Goal: Download file/media

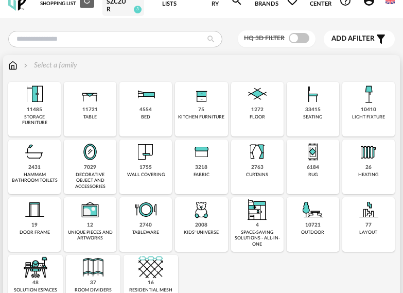
scroll to position [52, 0]
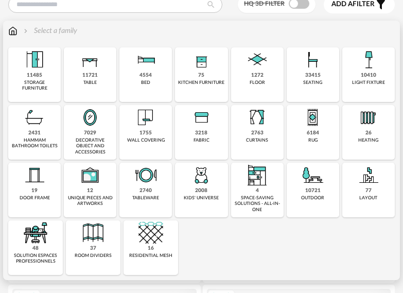
drag, startPoint x: 319, startPoint y: 194, endPoint x: 316, endPoint y: 198, distance: 5.6
click at [319, 193] on div "10721" at bounding box center [312, 191] width 15 height 7
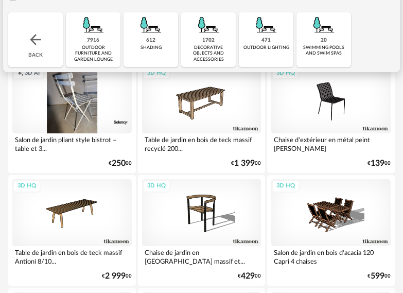
scroll to position [52, 0]
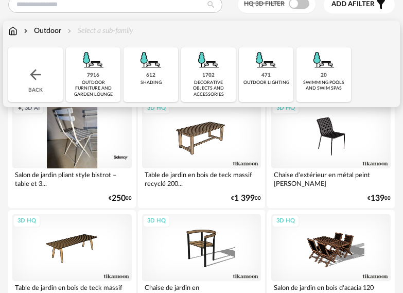
click at [98, 64] on img at bounding box center [93, 59] width 25 height 25
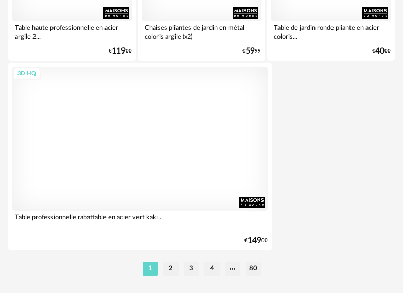
scroll to position [3838, 0]
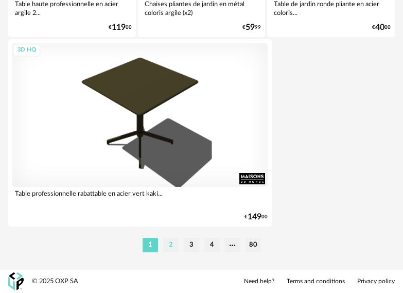
click at [165, 240] on li "2" at bounding box center [170, 245] width 15 height 14
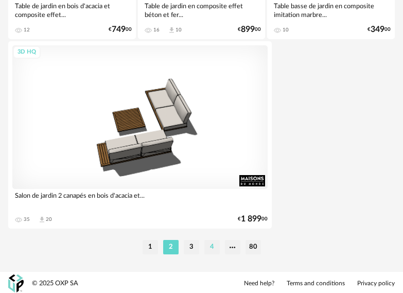
scroll to position [3838, 0]
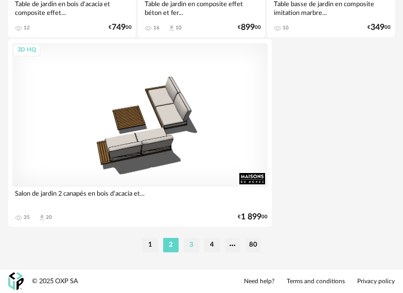
click at [193, 243] on li "3" at bounding box center [191, 245] width 15 height 14
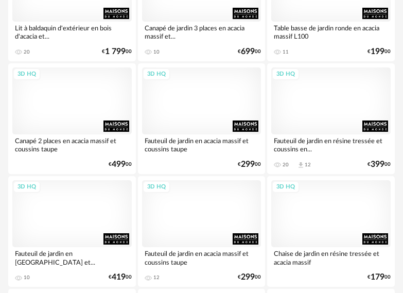
scroll to position [3297, 0]
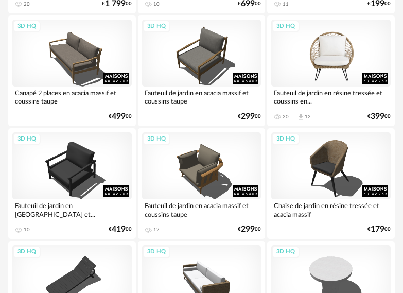
click at [333, 77] on div "3D HQ" at bounding box center [331, 53] width 120 height 67
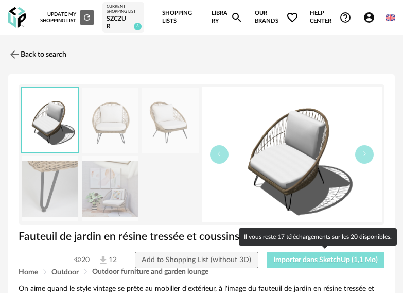
click at [313, 260] on span "Importer dans SketchUp (1,1 Mo)" at bounding box center [326, 260] width 105 height 7
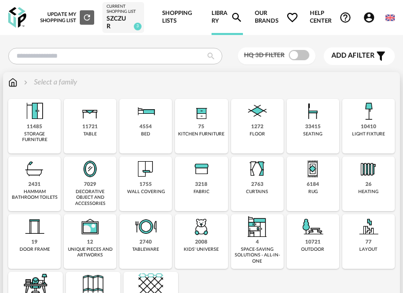
click at [387, 133] on div "10410 light fixture" at bounding box center [369, 126] width 53 height 55
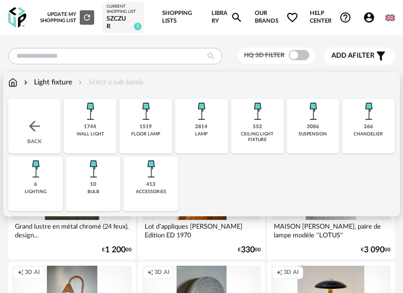
click at [167, 178] on div "413 accessories" at bounding box center [151, 184] width 55 height 55
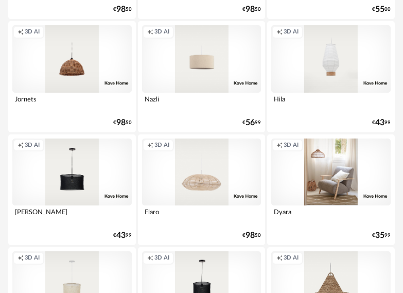
scroll to position [2524, 0]
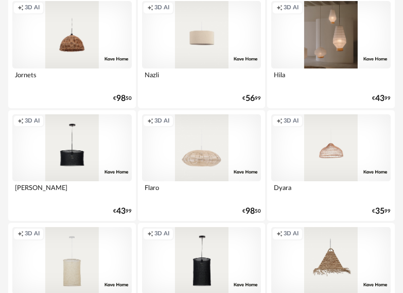
click at [337, 52] on div "Creation icon 3D AI" at bounding box center [331, 34] width 120 height 67
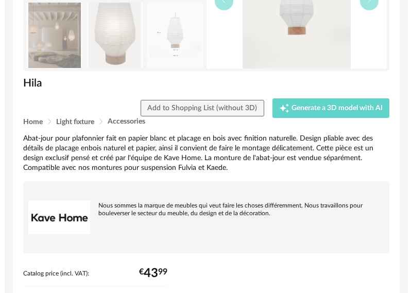
scroll to position [155, 0]
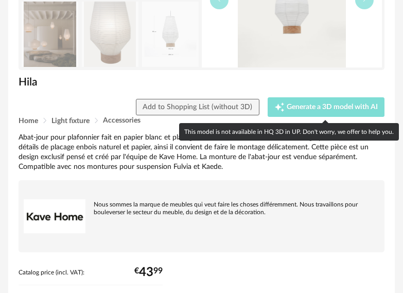
click at [320, 99] on button "Creation icon Generate a 3D model with AI" at bounding box center [326, 107] width 117 height 20
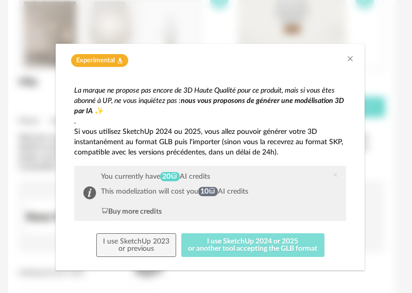
click at [271, 243] on button "I use SketchUp 2024 or 2025 or another tool accepting the GLB format" at bounding box center [252, 245] width 143 height 24
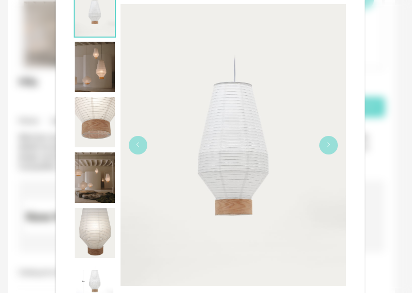
scroll to position [206, 0]
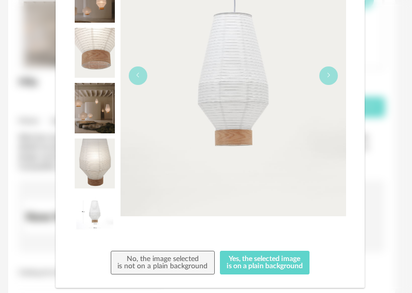
click at [327, 86] on img "dialog" at bounding box center [234, 76] width 226 height 282
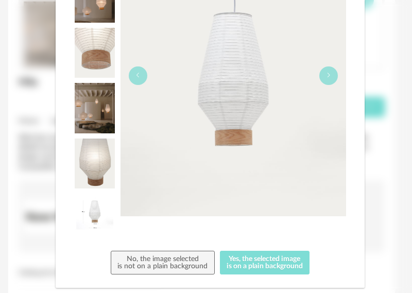
click at [269, 259] on button "Yes, the selected image is on a plain background" at bounding box center [265, 263] width 90 height 24
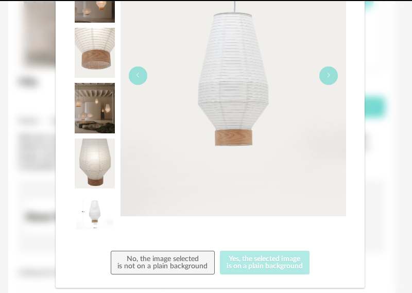
scroll to position [0, 0]
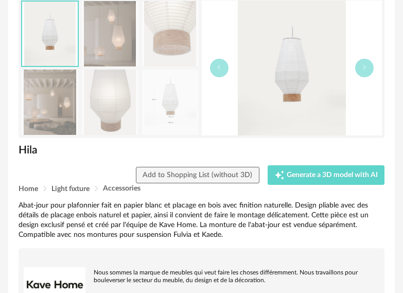
scroll to position [60, 0]
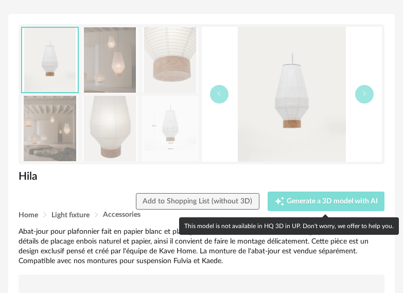
click at [307, 192] on button "Creation icon Generate a 3D model with AI" at bounding box center [326, 202] width 117 height 20
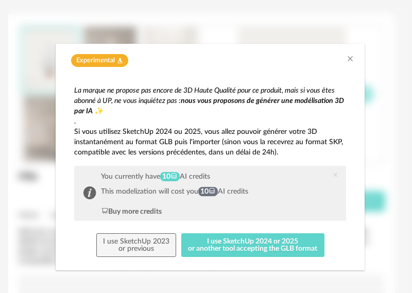
click at [332, 175] on icon "dialog" at bounding box center [335, 175] width 6 height 6
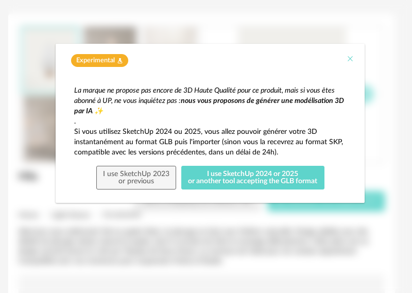
drag, startPoint x: 355, startPoint y: 52, endPoint x: 348, endPoint y: 58, distance: 10.2
click at [351, 54] on div "Experimental Flask icon" at bounding box center [210, 58] width 309 height 28
click at [348, 58] on icon "Close" at bounding box center [350, 59] width 8 height 8
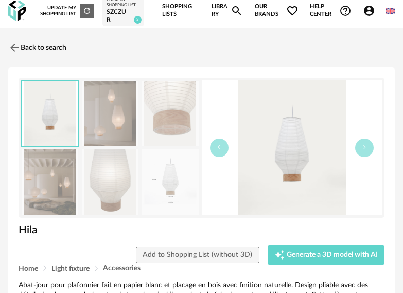
scroll to position [0, 0]
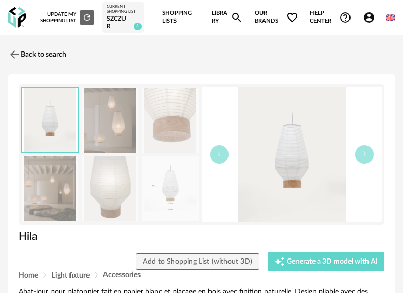
click at [109, 125] on img at bounding box center [110, 120] width 57 height 65
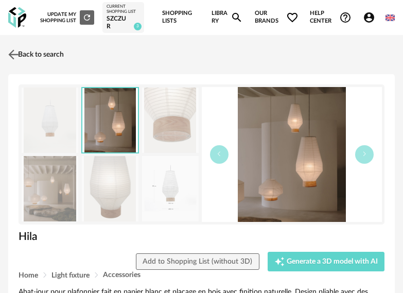
click at [27, 43] on link "Back to search" at bounding box center [35, 54] width 58 height 23
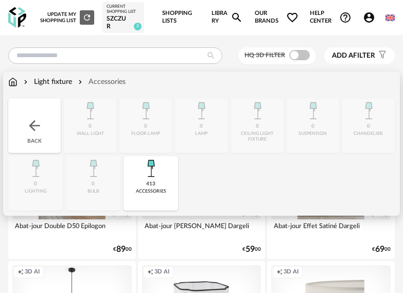
click at [91, 176] on div "Close icon Back 0 wall light 0 floor lamp 0 lamp 0 ceiling light fixture 0 susp…" at bounding box center [201, 154] width 387 height 112
click at [34, 127] on img at bounding box center [34, 125] width 16 height 16
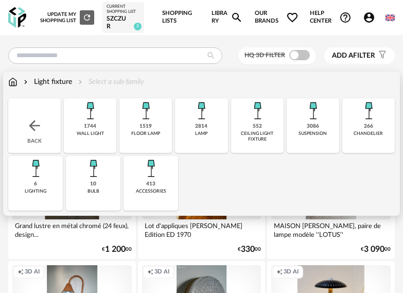
click at [39, 172] on img at bounding box center [35, 168] width 25 height 25
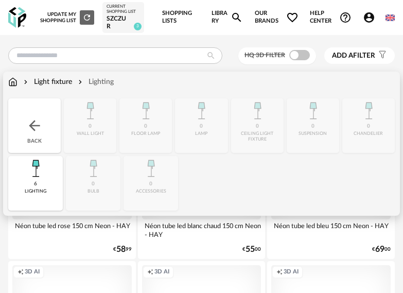
click at [55, 82] on div "Light fixture" at bounding box center [47, 82] width 50 height 10
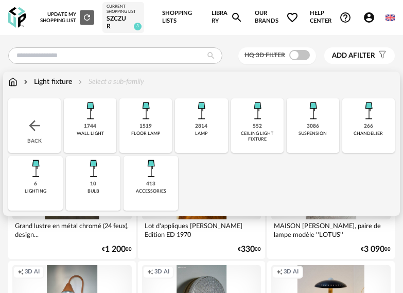
click at [98, 112] on img at bounding box center [90, 110] width 25 height 25
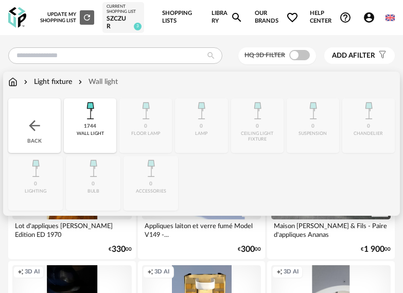
click at [42, 127] on img at bounding box center [34, 125] width 16 height 16
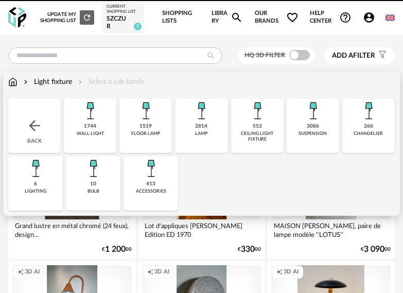
click at [141, 121] on img at bounding box center [145, 110] width 25 height 25
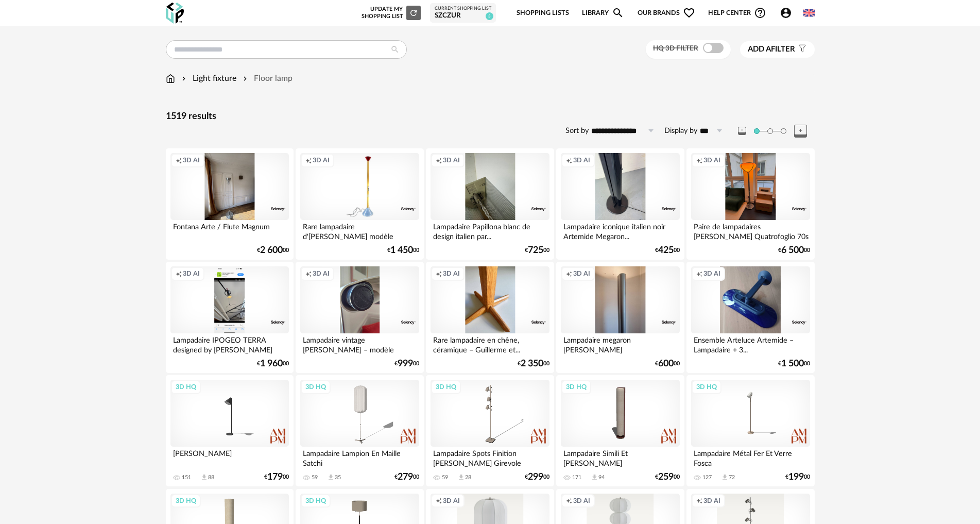
click at [403, 124] on div "Display by *** 20 50 100 200 500" at bounding box center [697, 131] width 64 height 16
click at [403, 137] on input "***" at bounding box center [713, 131] width 31 height 16
click at [403, 225] on span "500" at bounding box center [715, 227] width 15 height 9
type input "***"
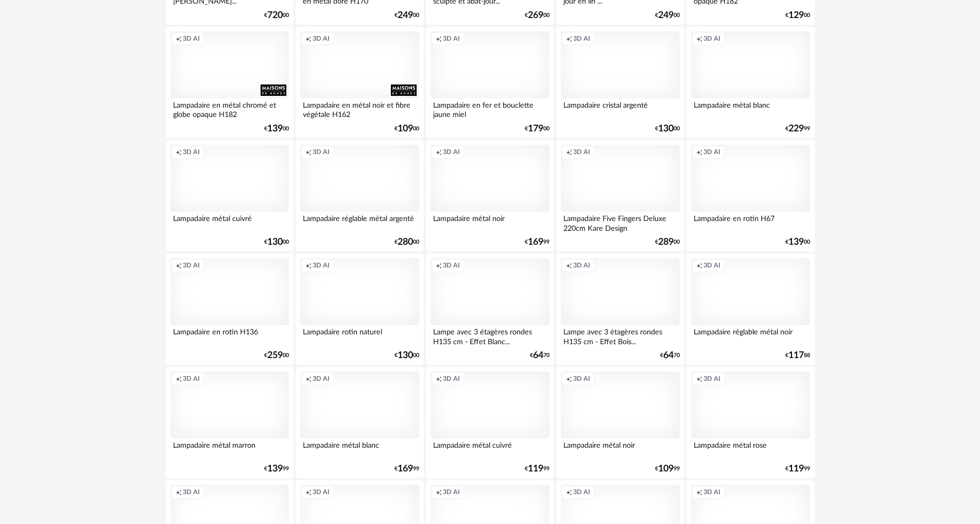
scroll to position [3555, 0]
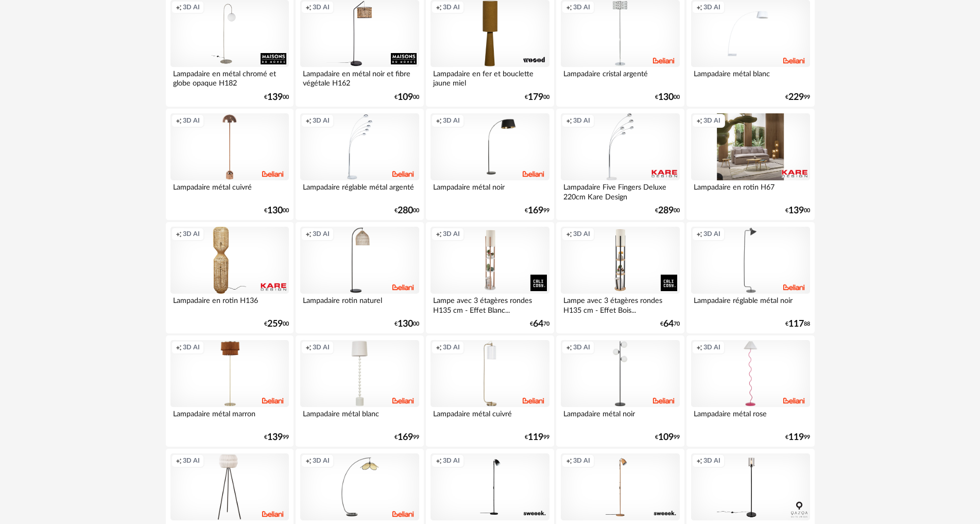
click at [403, 148] on div "Creation icon 3D AI" at bounding box center [750, 146] width 118 height 67
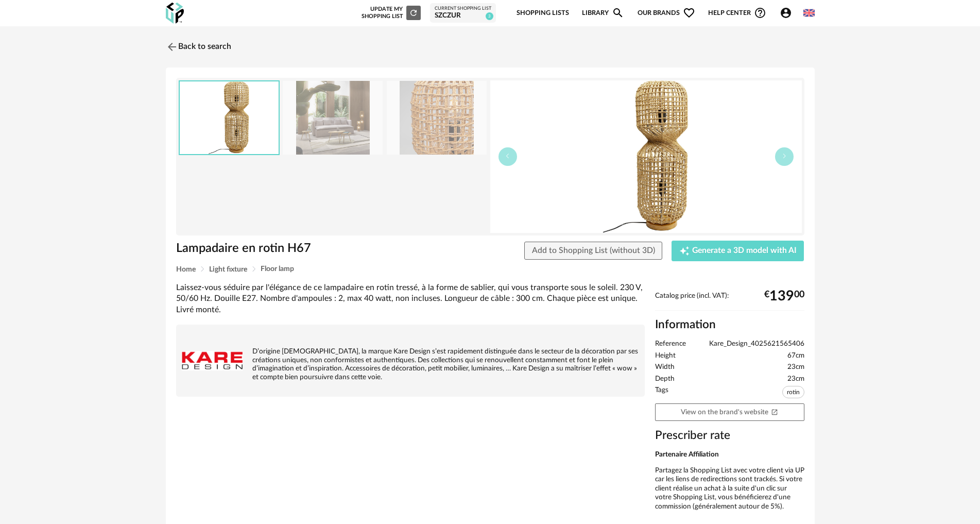
click at [352, 127] on img at bounding box center [333, 118] width 100 height 74
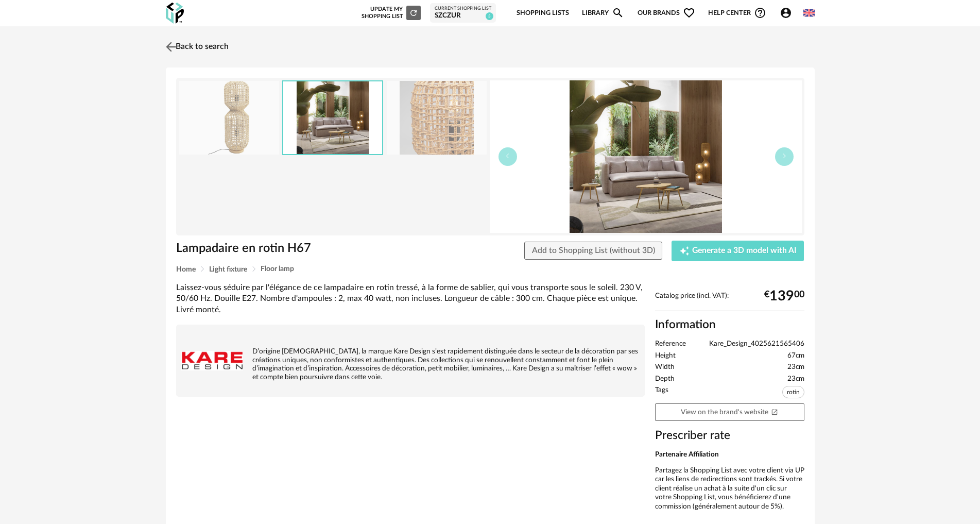
click at [182, 48] on link "Back to search" at bounding box center [195, 47] width 65 height 23
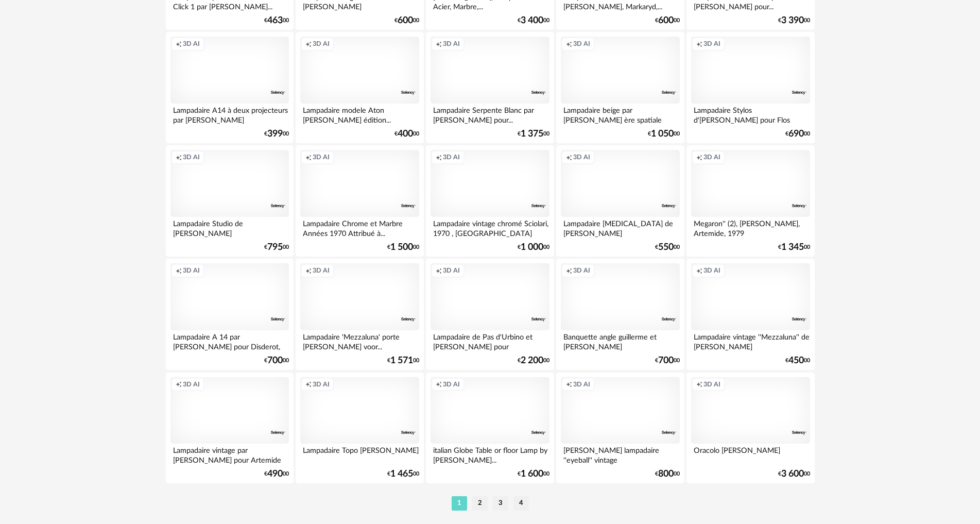
scroll to position [11025, 0]
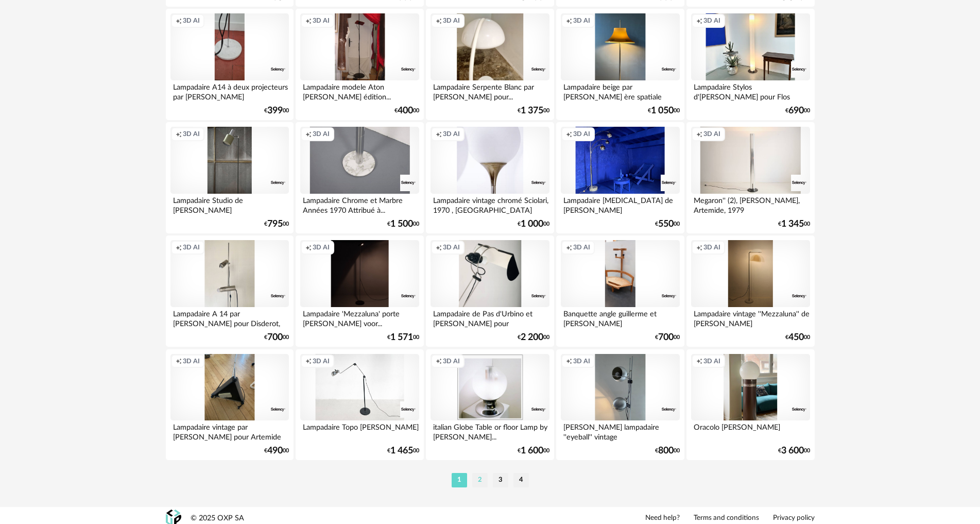
click at [403, 293] on li "2" at bounding box center [479, 480] width 15 height 14
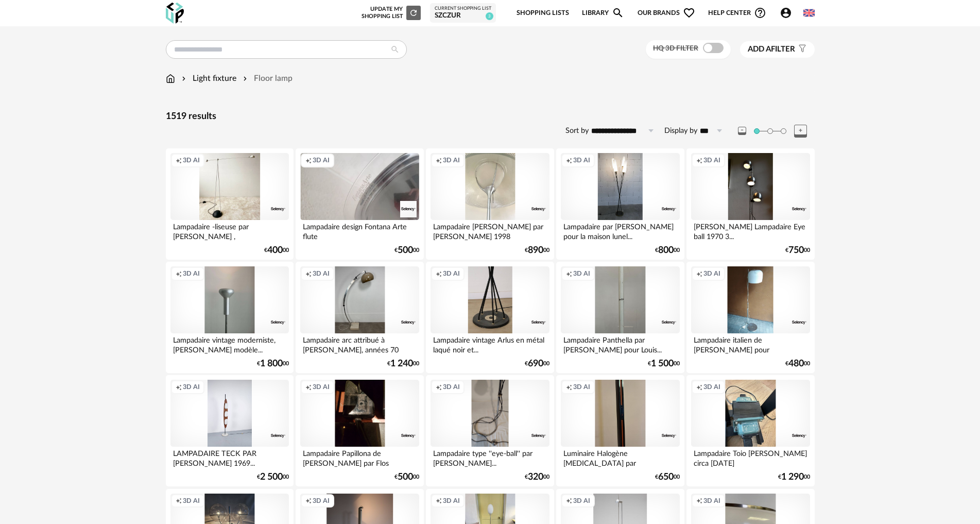
drag, startPoint x: 196, startPoint y: 12, endPoint x: 184, endPoint y: 12, distance: 12.4
click at [196, 12] on div "New shopping list Update my Shopping List Refresh icon Current Shopping List sz…" at bounding box center [491, 13] width 668 height 26
click at [166, 10] on img at bounding box center [175, 13] width 18 height 21
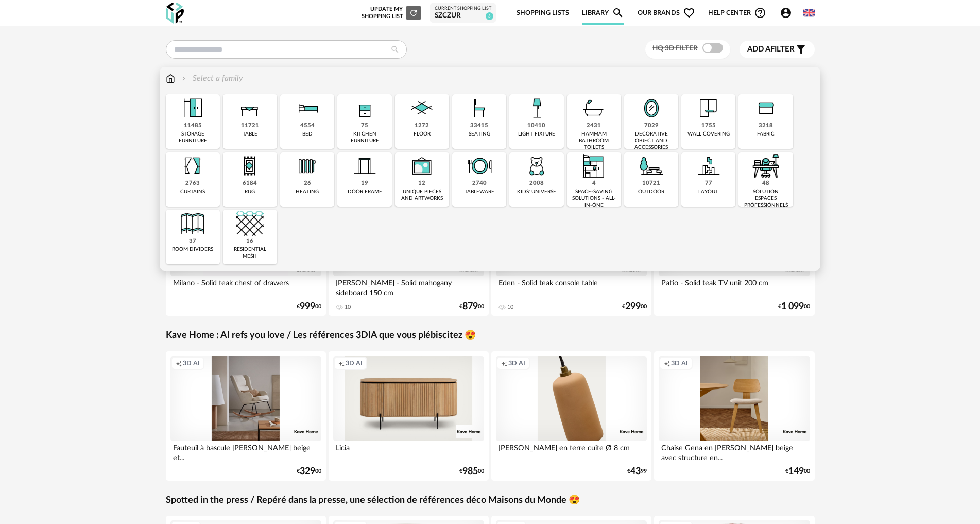
click at [654, 176] on img at bounding box center [652, 166] width 28 height 28
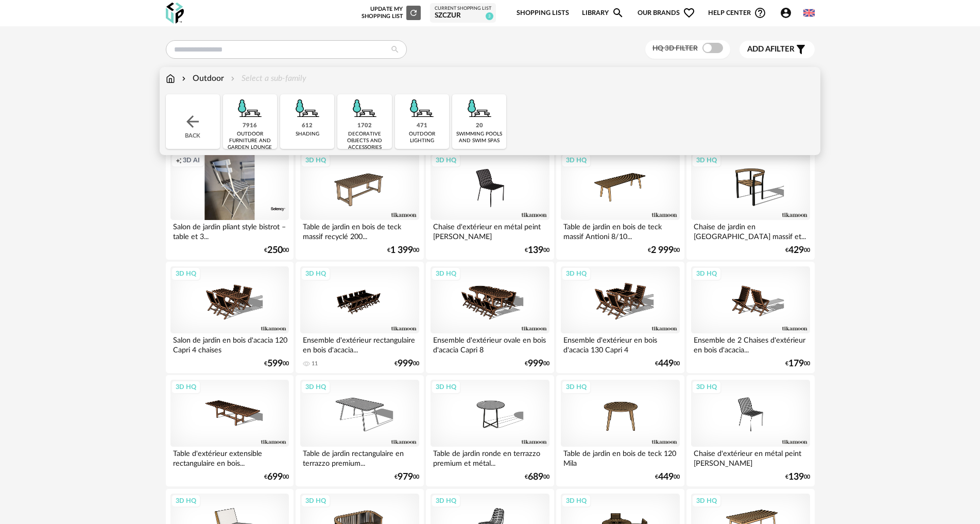
click at [417, 121] on img at bounding box center [422, 108] width 28 height 28
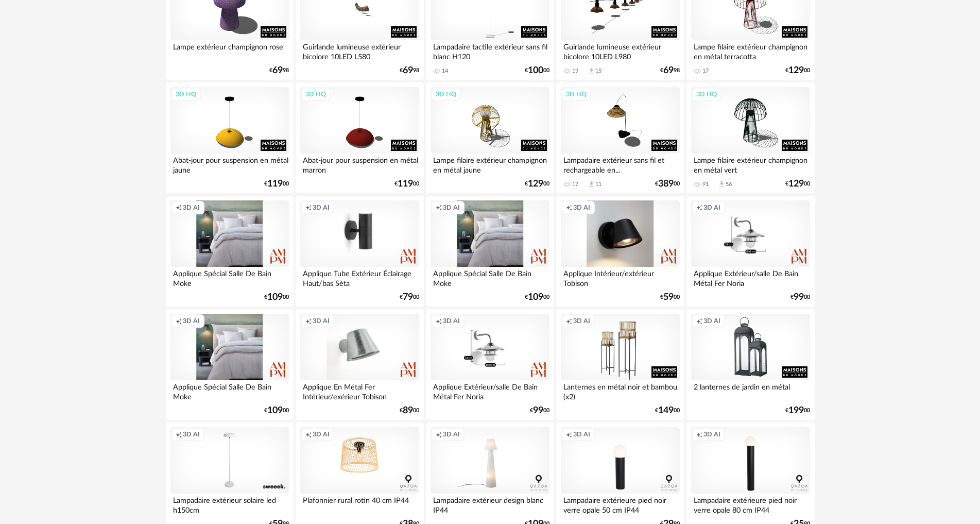
scroll to position [412, 0]
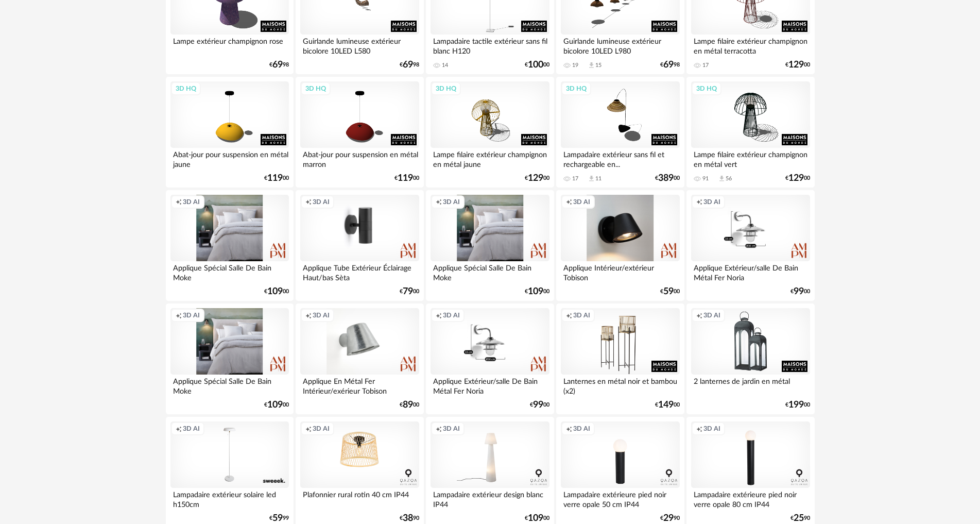
click at [632, 337] on div "Creation icon 3D AI" at bounding box center [620, 341] width 118 height 67
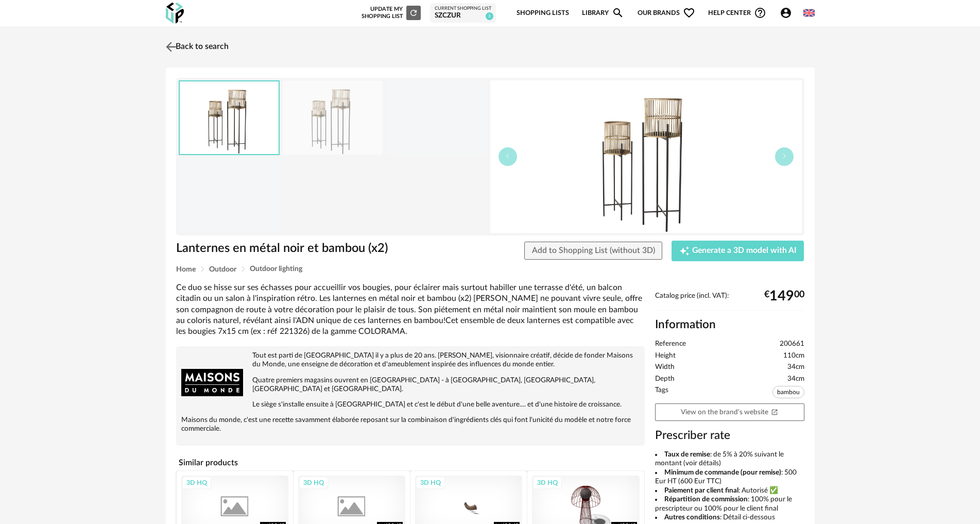
click at [196, 52] on link "Back to search" at bounding box center [195, 47] width 65 height 23
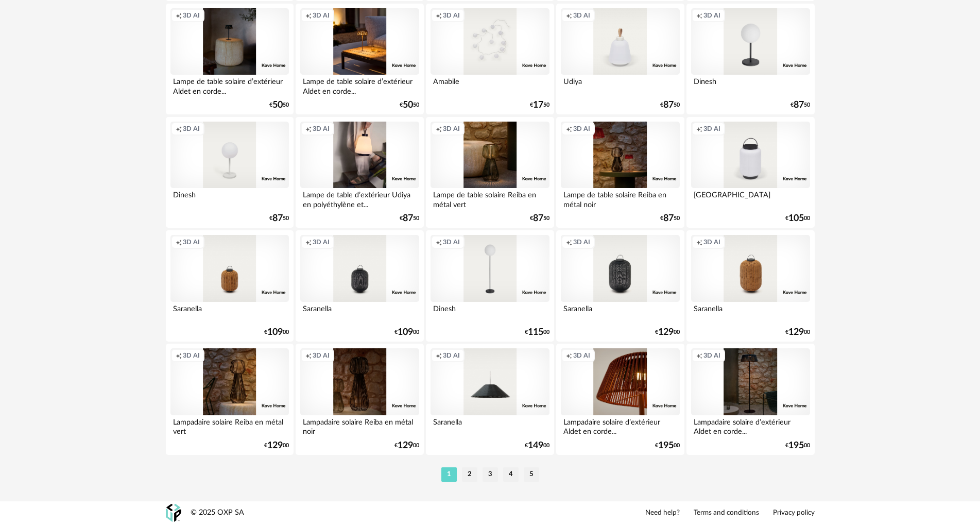
scroll to position [1960, 0]
click at [467, 475] on li "2" at bounding box center [469, 474] width 15 height 14
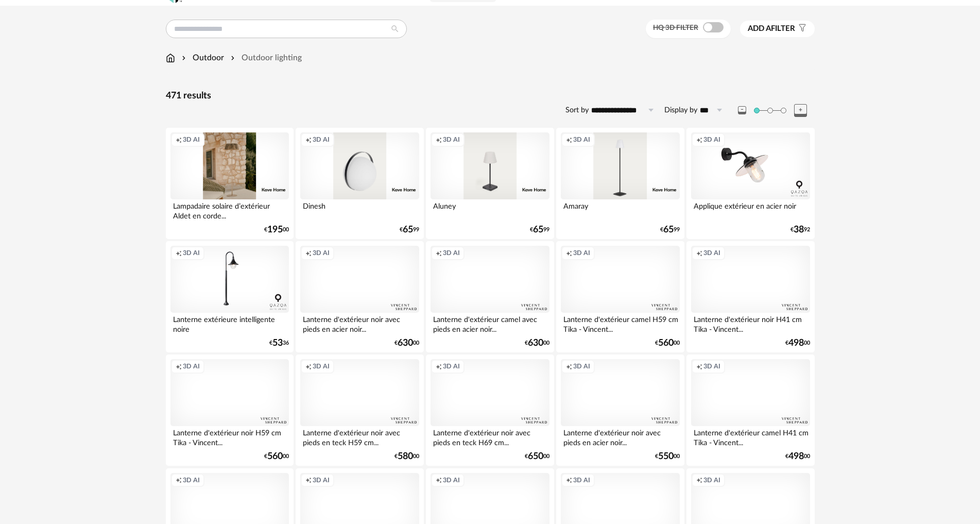
scroll to position [103, 0]
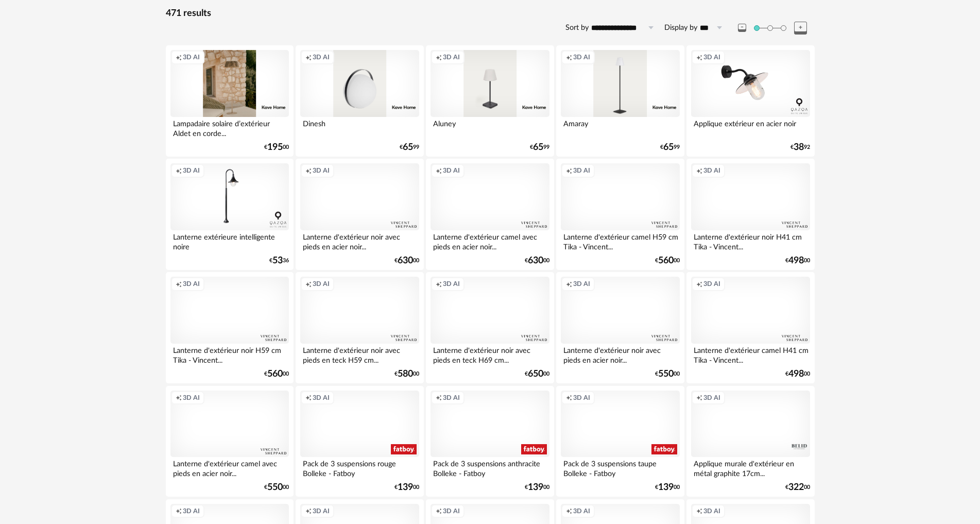
click at [615, 208] on div "Creation icon 3D AI" at bounding box center [620, 196] width 118 height 67
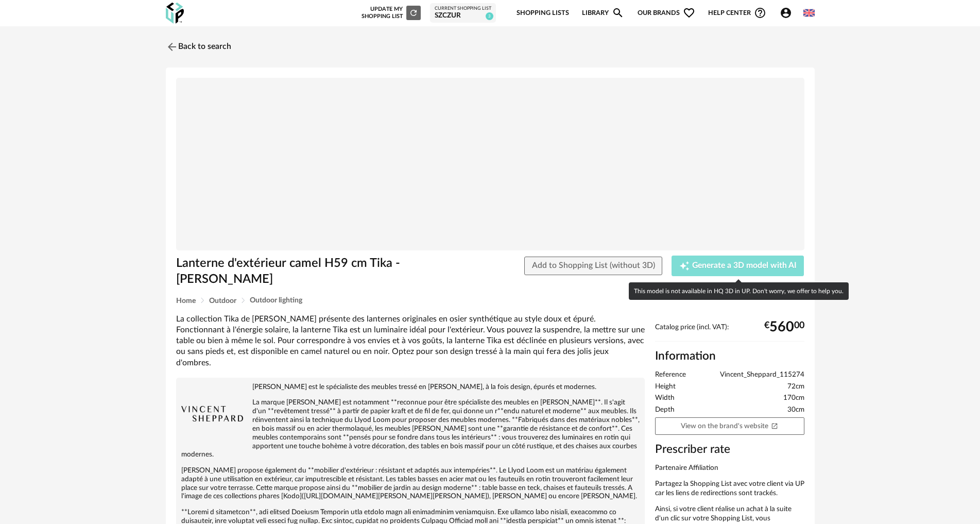
click at [722, 268] on span "Generate a 3D model with AI" at bounding box center [744, 266] width 105 height 8
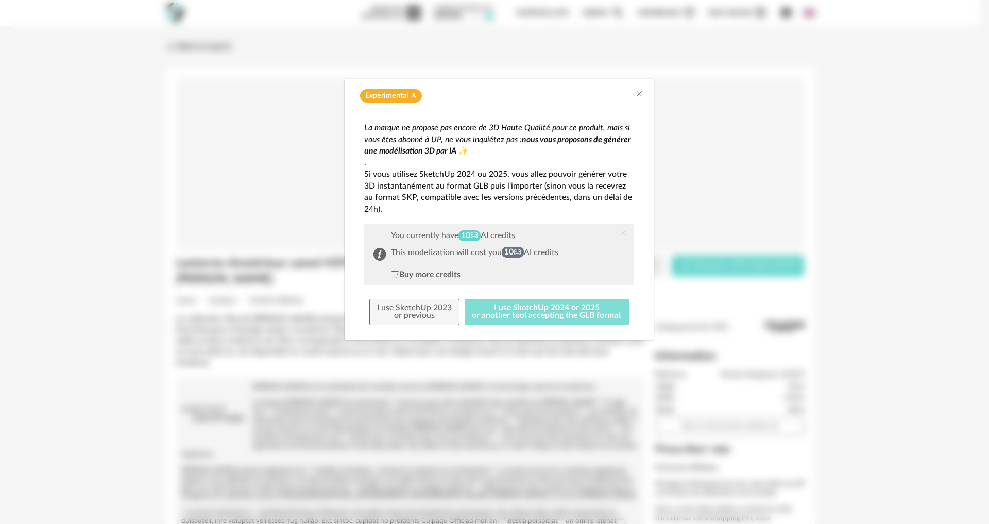
click at [557, 317] on button "I use SketchUp 2024 or 2025 or another tool accepting the GLB format" at bounding box center [547, 312] width 165 height 27
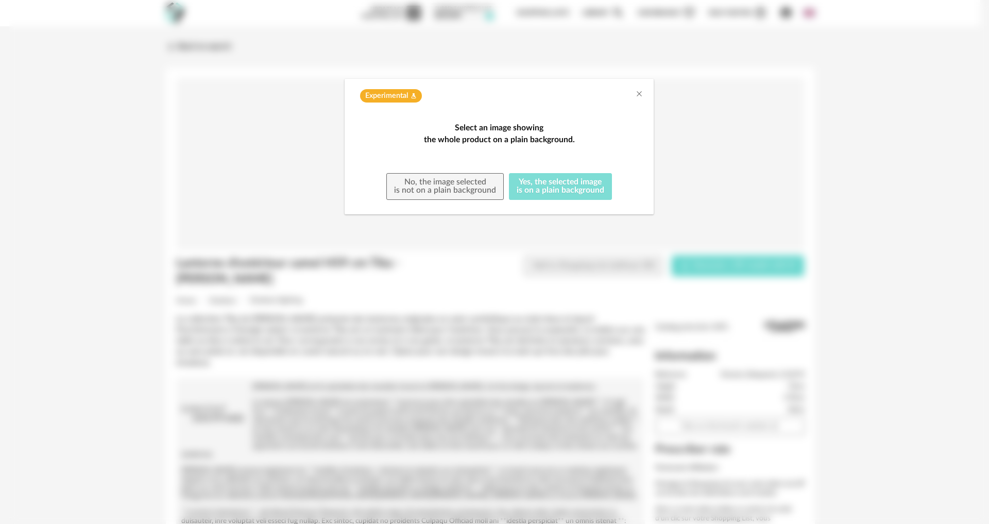
click at [549, 200] on button "Yes, the selected image is on a plain background" at bounding box center [560, 186] width 103 height 27
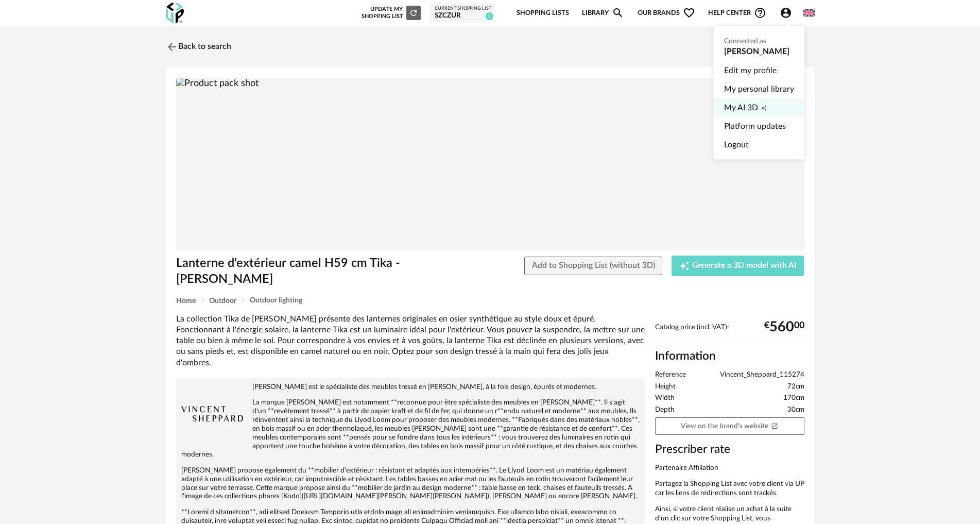
click at [744, 106] on span "My AI 3D" at bounding box center [741, 107] width 34 height 19
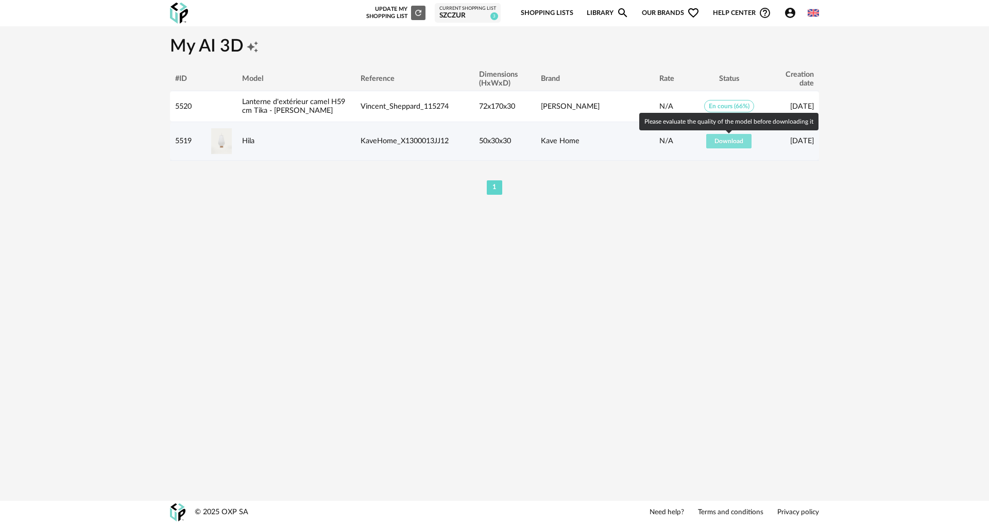
click at [737, 142] on span "Download" at bounding box center [729, 141] width 29 height 6
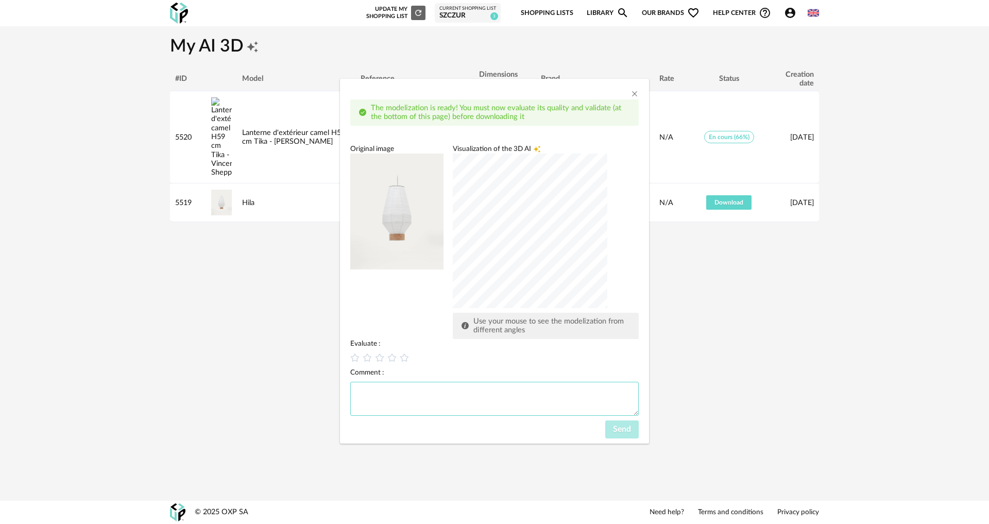
click at [469, 400] on textarea "dialog" at bounding box center [494, 399] width 288 height 34
type textarea "**"
click at [368, 363] on div "Evaluate : Comment : ** Send" at bounding box center [494, 389] width 288 height 100
click at [380, 358] on icon "dialog" at bounding box center [380, 357] width 11 height 11
click at [623, 428] on span "Send" at bounding box center [622, 429] width 18 height 8
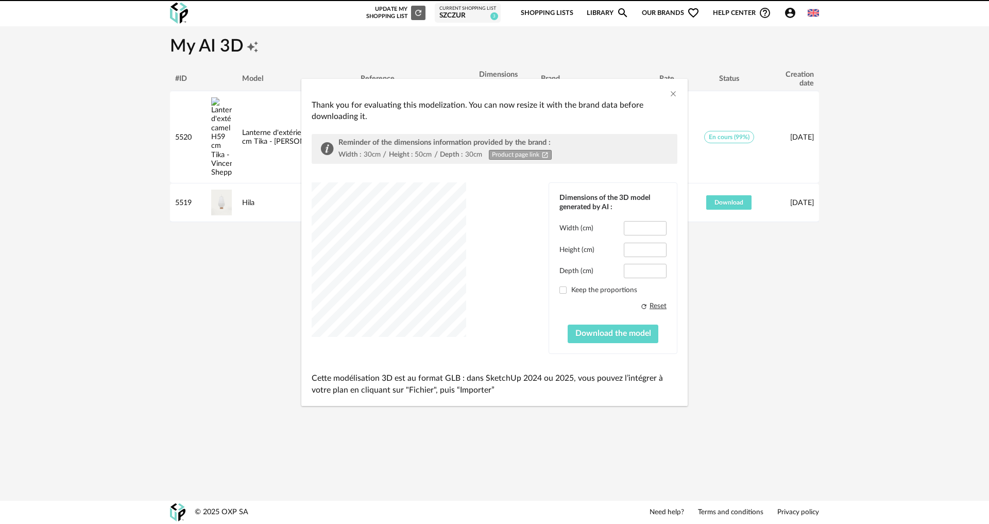
type input "****"
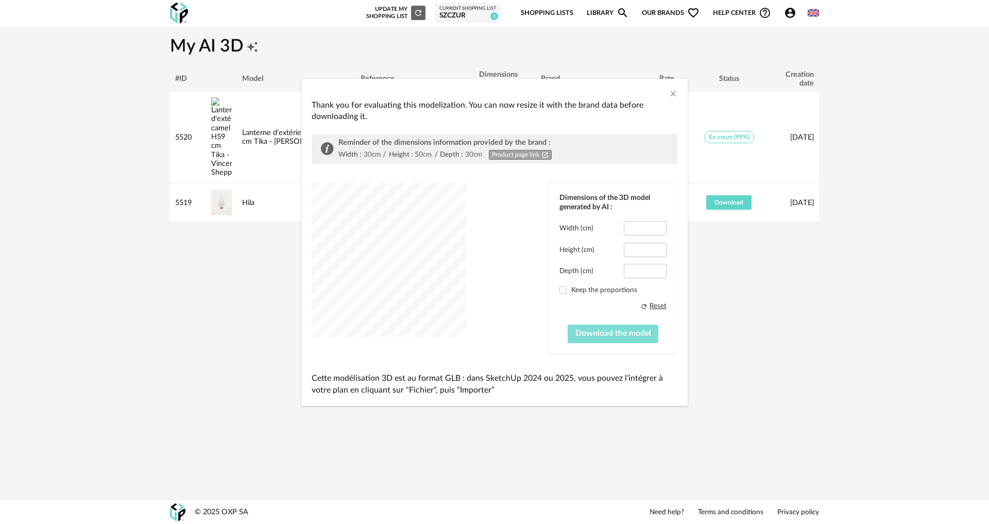
click at [610, 333] on span "Download the model" at bounding box center [613, 333] width 76 height 8
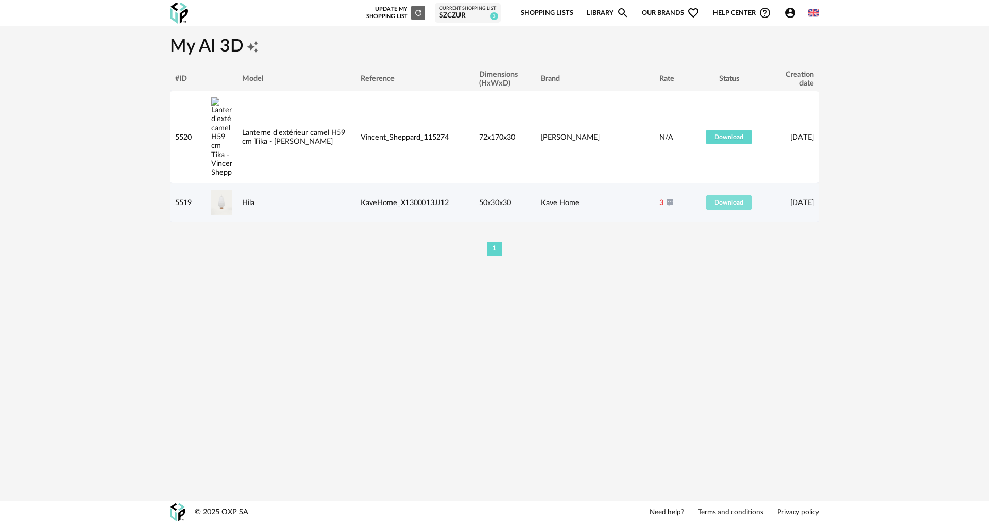
click at [720, 199] on span "Download" at bounding box center [729, 202] width 29 height 6
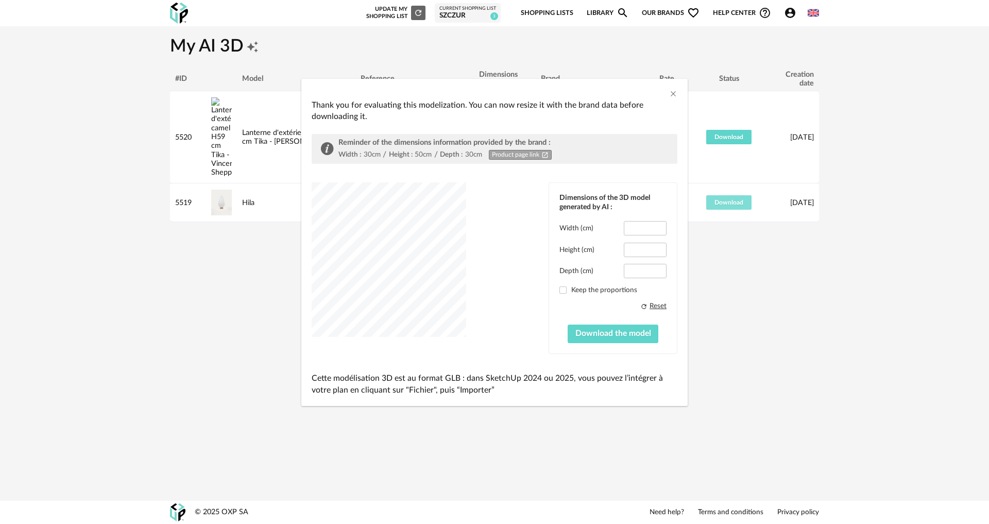
type input "****"
click at [592, 290] on label "Keep the proportions" at bounding box center [612, 289] width 107 height 9
click at [674, 93] on icon "Close" at bounding box center [673, 94] width 8 height 8
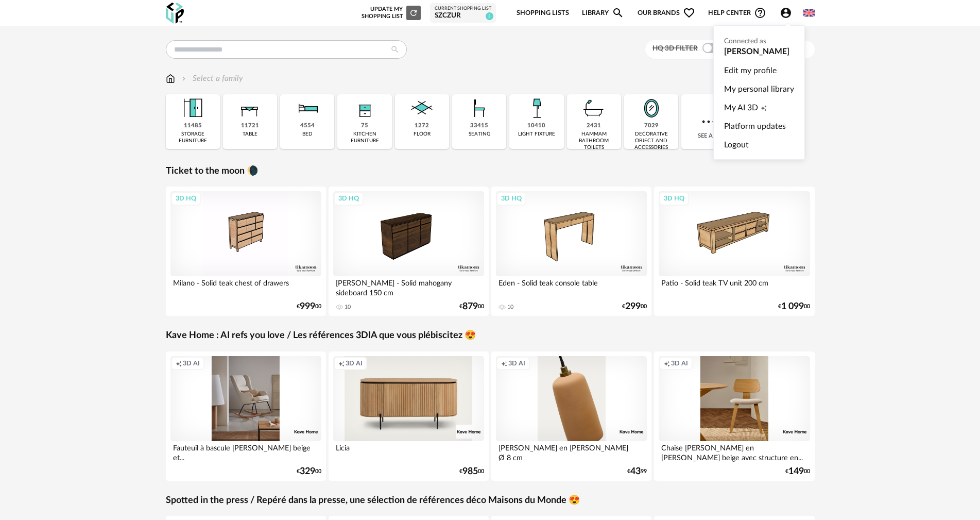
click at [785, 11] on icon "Account Circle icon" at bounding box center [786, 13] width 12 height 12
click at [767, 110] on link "My AI 3D Creation icon" at bounding box center [759, 107] width 70 height 19
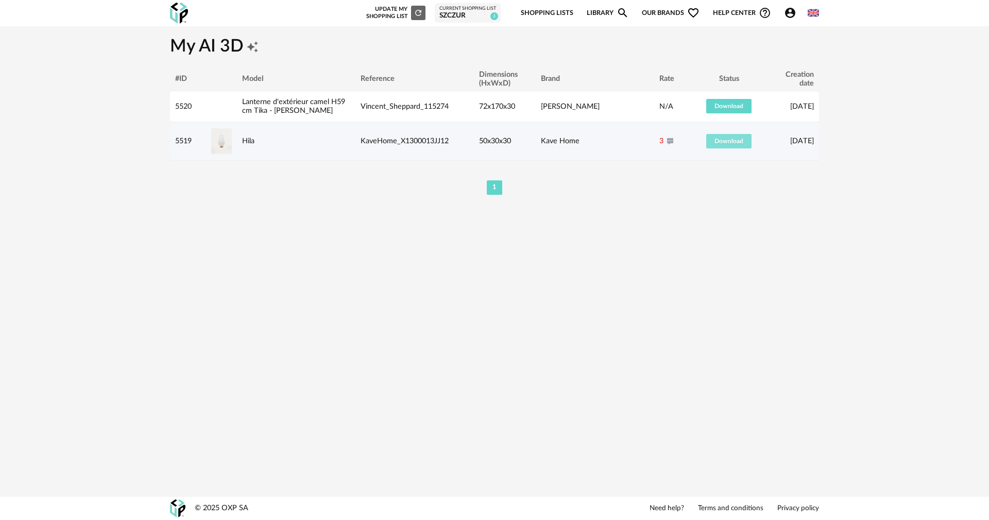
click at [730, 144] on span "Download" at bounding box center [729, 141] width 29 height 6
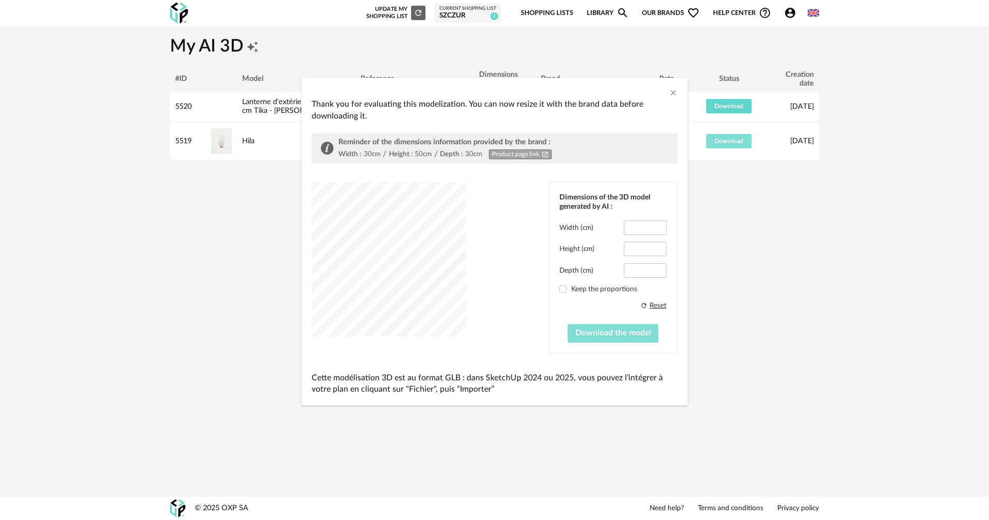
type input "****"
click at [667, 96] on div "Thank you for evaluating this modelization. You can now resize it with the bran…" at bounding box center [494, 249] width 386 height 312
click at [677, 93] on icon "Close" at bounding box center [673, 93] width 8 height 8
